Goal: Task Accomplishment & Management: Complete application form

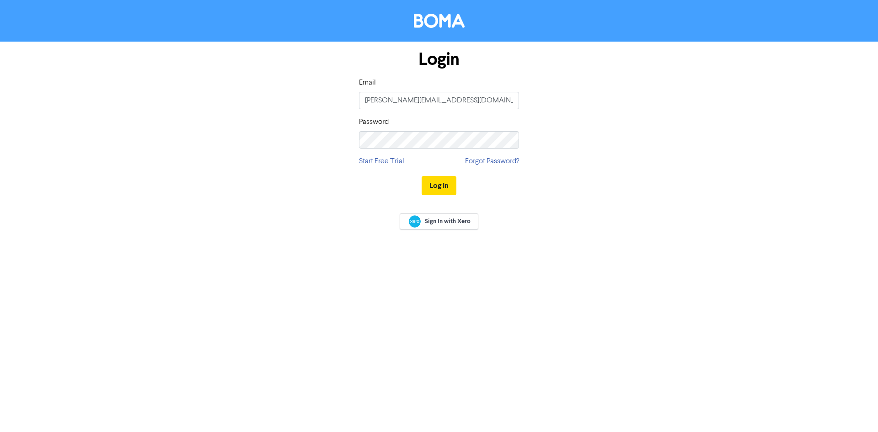
click at [457, 189] on div "Log In" at bounding box center [439, 186] width 160 height 38
click at [451, 188] on button "Log In" at bounding box center [439, 185] width 35 height 19
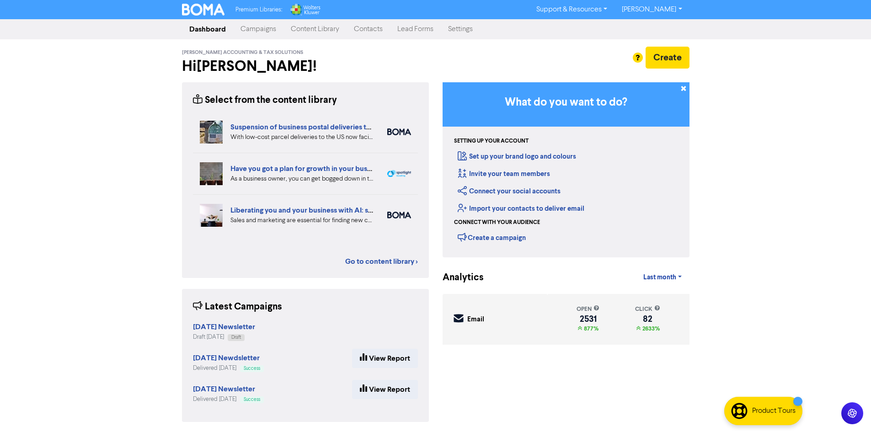
click at [376, 29] on link "Contacts" at bounding box center [368, 29] width 43 height 18
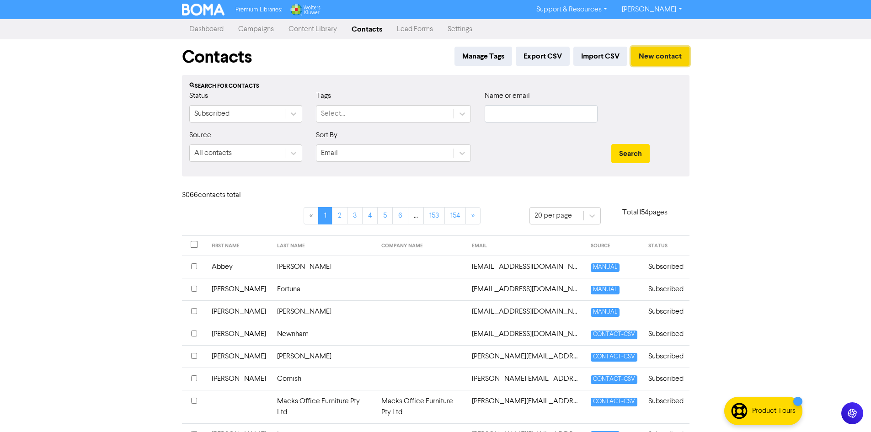
click at [682, 58] on button "New contact" at bounding box center [660, 56] width 59 height 19
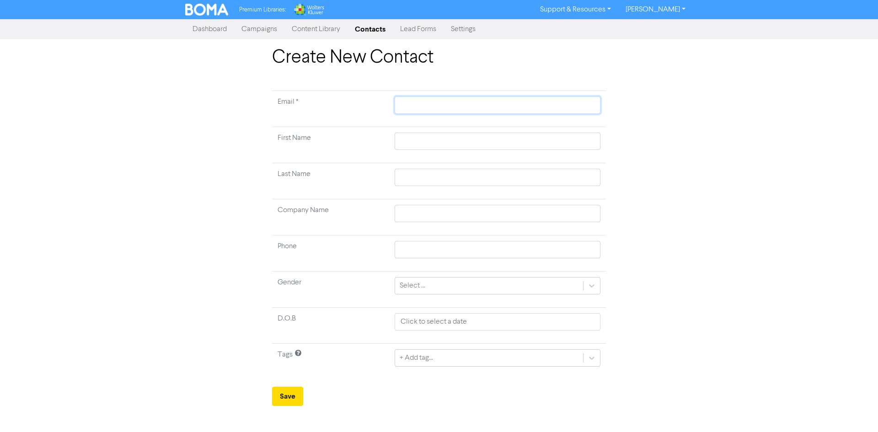
click at [484, 112] on input "text" at bounding box center [498, 105] width 206 height 17
paste input "[PERSON_NAME][EMAIL_ADDRESS][DOMAIN_NAME]"
type input "[PERSON_NAME][EMAIL_ADDRESS][DOMAIN_NAME]"
drag, startPoint x: 464, startPoint y: 135, endPoint x: 479, endPoint y: 137, distance: 15.2
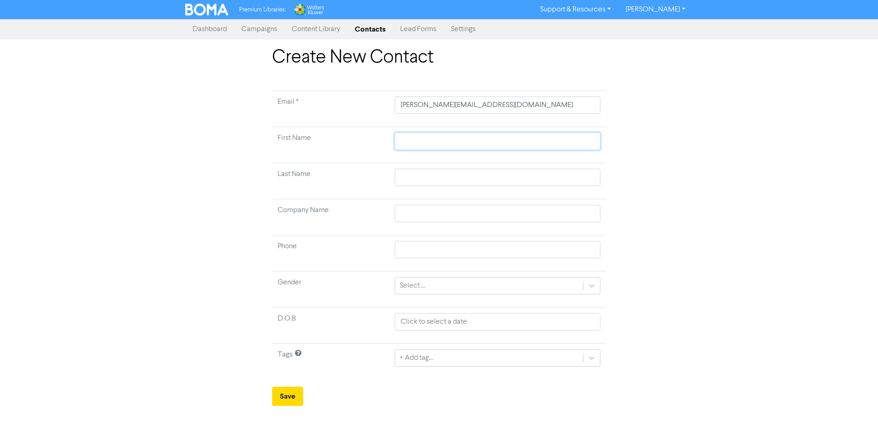
click at [464, 135] on input "text" at bounding box center [498, 141] width 206 height 17
paste input "[PERSON_NAME]"
type input "[PERSON_NAME]"
click at [436, 177] on input "text" at bounding box center [498, 177] width 206 height 17
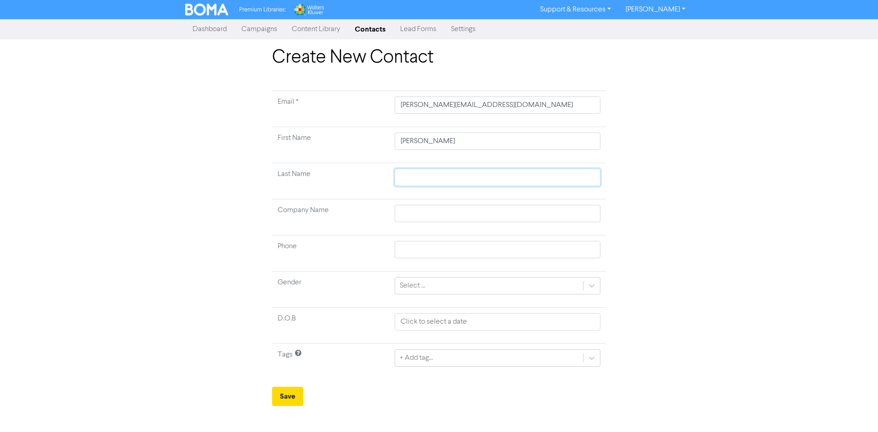
paste input "Reaper"
type input "Reaper"
click at [292, 397] on button "Save" at bounding box center [287, 396] width 31 height 19
